Goal: Task Accomplishment & Management: Complete application form

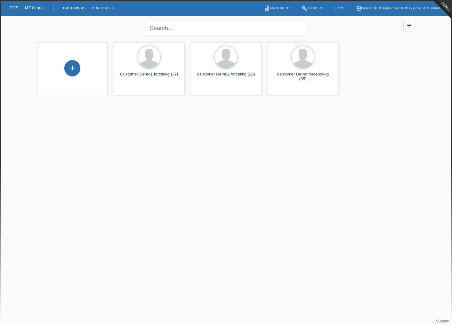
click at [79, 72] on div "+" at bounding box center [72, 68] width 60 height 17
click at [72, 70] on div "+" at bounding box center [72, 68] width 16 height 16
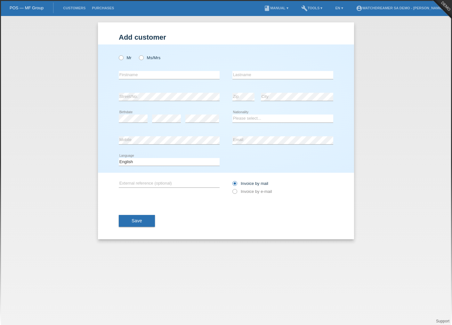
click at [338, 3] on li "EN ▾" at bounding box center [339, 8] width 14 height 16
click at [339, 10] on link "EN ▾" at bounding box center [339, 8] width 14 height 4
click at [328, 24] on span "Français" at bounding box center [325, 25] width 18 height 8
click at [155, 61] on div "Monsieur Madame" at bounding box center [169, 57] width 101 height 13
click at [159, 60] on label "Madame" at bounding box center [163, 57] width 24 height 5
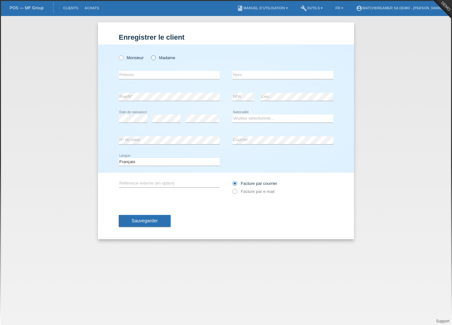
click at [155, 60] on input "Madame" at bounding box center [153, 57] width 4 height 4
radio input "true"
click at [155, 73] on input "text" at bounding box center [169, 75] width 101 height 8
type input "[PERSON_NAME]"
type input "Meraimi"
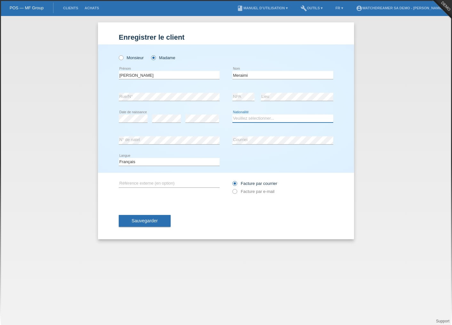
select select "CH"
click at [132, 164] on select "Deutsch Français Italiano English" at bounding box center [169, 162] width 101 height 8
drag, startPoint x: 133, startPoint y: 161, endPoint x: 136, endPoint y: 165, distance: 5.3
click at [133, 161] on select "Deutsch Français Italiano English" at bounding box center [169, 162] width 101 height 8
click at [142, 193] on div "error Référence externe (en option)" at bounding box center [169, 184] width 101 height 22
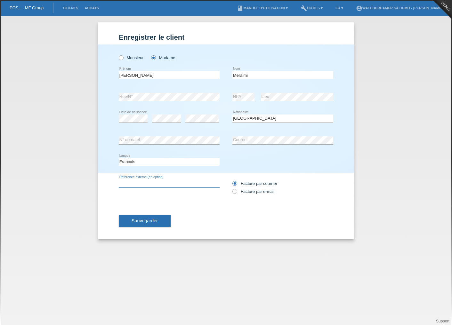
click at [144, 184] on input "text" at bounding box center [169, 184] width 101 height 8
type input "Numéro client Cap Info"
click at [135, 220] on span "Sauvegarder" at bounding box center [145, 220] width 26 height 5
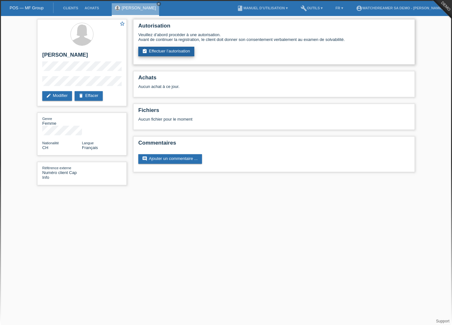
click at [159, 56] on link "assignment_turned_in Effectuer l’autorisation" at bounding box center [166, 52] width 56 height 10
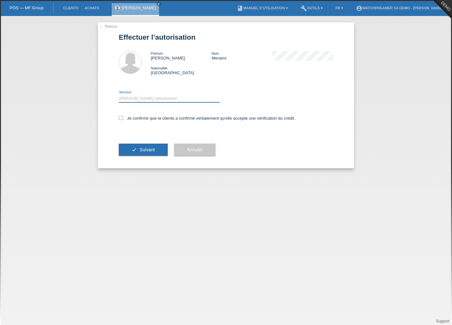
click at [146, 98] on select "Veuillez sélectionner CHF 1.00 - CHF 499.00 CHF 500.00 - CHF 1'999.00 CHF 2'000…" at bounding box center [169, 99] width 101 height 8
select select "3"
click at [119, 95] on select "Veuillez sélectionner CHF 1.00 - CHF 499.00 CHF 500.00 - CHF 1'999.00 CHF 2'000…" at bounding box center [169, 99] width 101 height 8
click at [119, 119] on icon at bounding box center [121, 118] width 4 height 4
click at [119, 119] on input "Je confirme que la cliente a confirmé verbalement qu'elle accepte une vérificat…" at bounding box center [121, 118] width 4 height 4
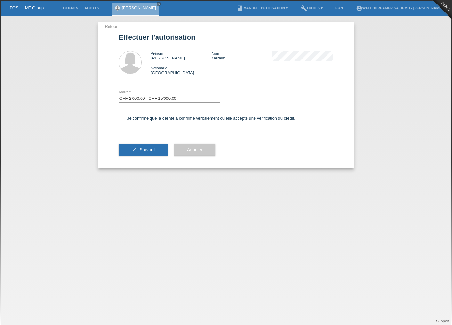
checkbox input "true"
click at [136, 145] on button "check Suivant" at bounding box center [143, 150] width 49 height 12
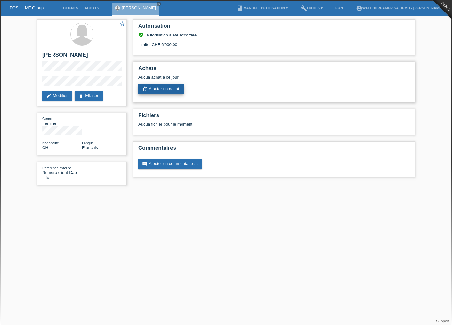
click at [164, 91] on link "add_shopping_cart Ajouter un achat" at bounding box center [160, 90] width 45 height 10
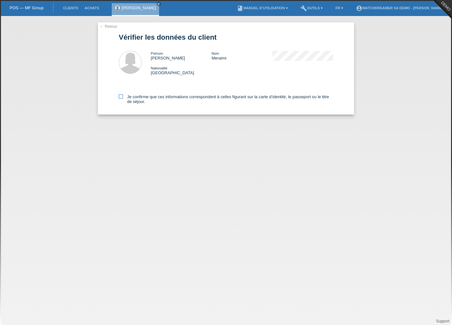
click at [122, 97] on icon at bounding box center [121, 96] width 4 height 4
click at [122, 97] on input "Je confirme que ces informations correspondent à celles figurant sur la carte d…" at bounding box center [121, 96] width 4 height 4
checkbox input "true"
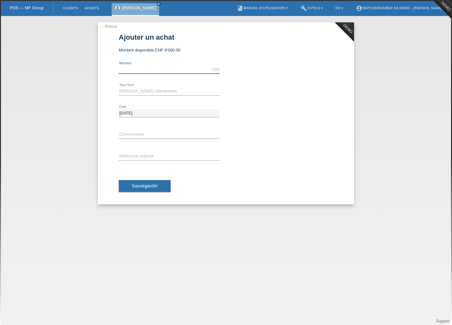
click at [141, 70] on input "text" at bounding box center [169, 70] width 101 height 8
drag, startPoint x: 144, startPoint y: 68, endPoint x: 100, endPoint y: 64, distance: 44.1
click at [100, 64] on div "← Retour DEMO Ajouter un achat Montant disponible: CHF 6'000.00" at bounding box center [226, 113] width 256 height 182
type input "6000.00"
click at [128, 92] on select "Veuillez sélectionner 6 versements 12 versements 24 versements 36 versements 48…" at bounding box center [169, 91] width 101 height 8
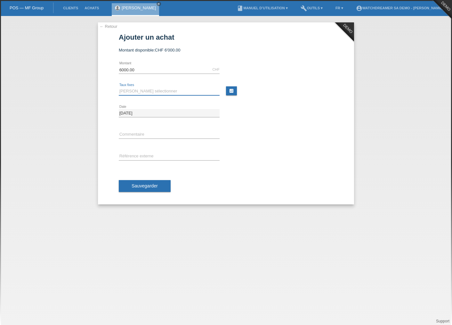
select select "624"
click at [119, 87] on select "Veuillez sélectionner 6 versements 12 versements 24 versements 36 versements 48…" at bounding box center [169, 91] width 101 height 8
click at [229, 93] on link "calculate" at bounding box center [231, 90] width 11 height 9
type input "6000.00"
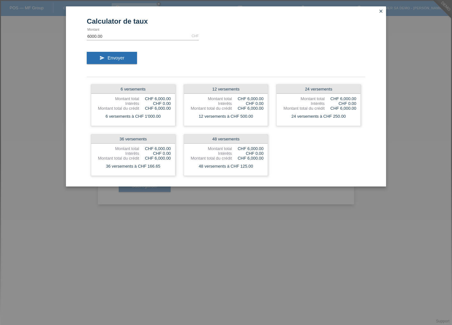
click at [382, 12] on icon "close" at bounding box center [381, 11] width 5 height 5
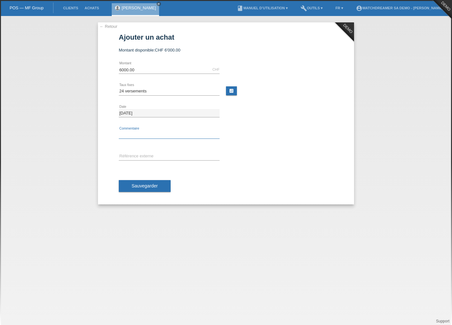
click at [137, 132] on input "text" at bounding box center [169, 135] width 101 height 8
type input "N° bon de réservation (acompte)"
click at [159, 151] on div "error Référence externe" at bounding box center [169, 157] width 101 height 22
click at [159, 155] on input "text" at bounding box center [169, 157] width 101 height 8
type input "Numéro client Cap Info"
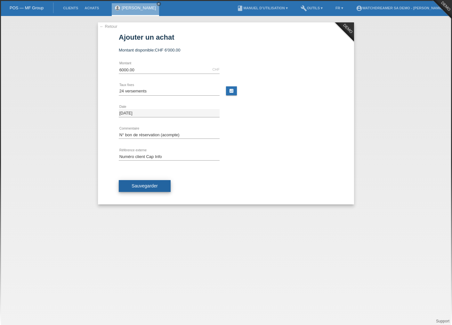
click at [144, 186] on span "Sauvegarder" at bounding box center [145, 186] width 26 height 5
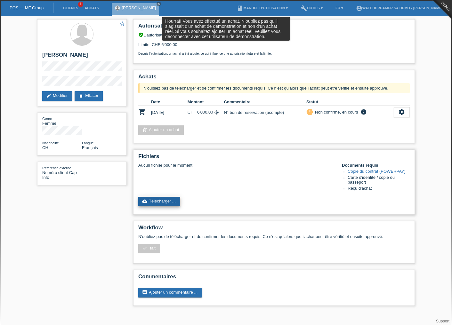
click at [160, 200] on link "cloud_upload Télécharger ..." at bounding box center [159, 202] width 42 height 10
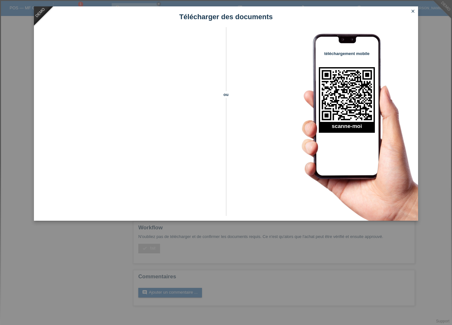
click at [415, 9] on link "close" at bounding box center [413, 11] width 8 height 7
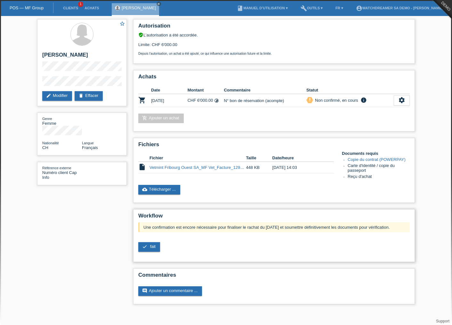
drag, startPoint x: 151, startPoint y: 245, endPoint x: 186, endPoint y: 241, distance: 34.8
click at [151, 245] on span "fait" at bounding box center [152, 246] width 5 height 5
click at [155, 247] on span "fait" at bounding box center [152, 246] width 5 height 5
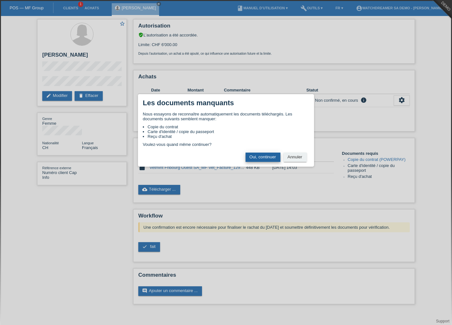
click at [258, 159] on button "Oui, continuer" at bounding box center [263, 157] width 35 height 9
